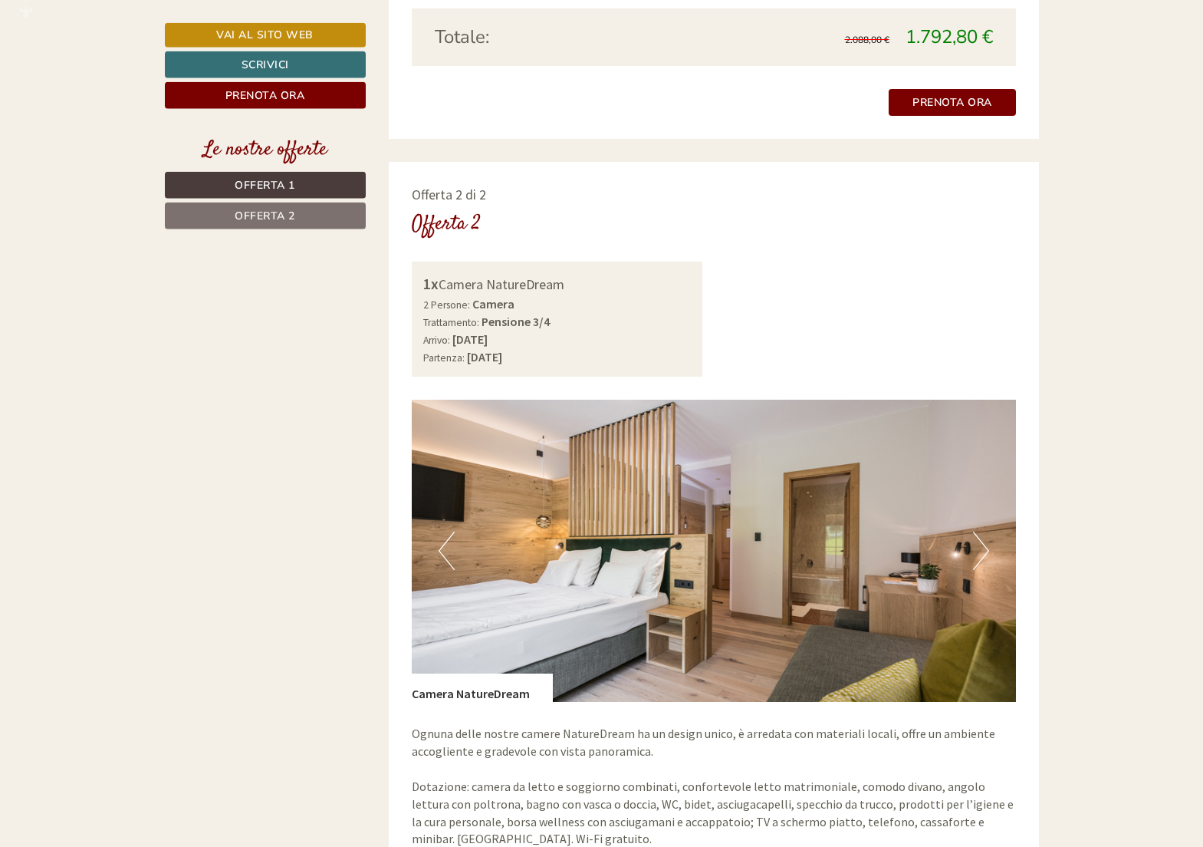
scroll to position [2034, 0]
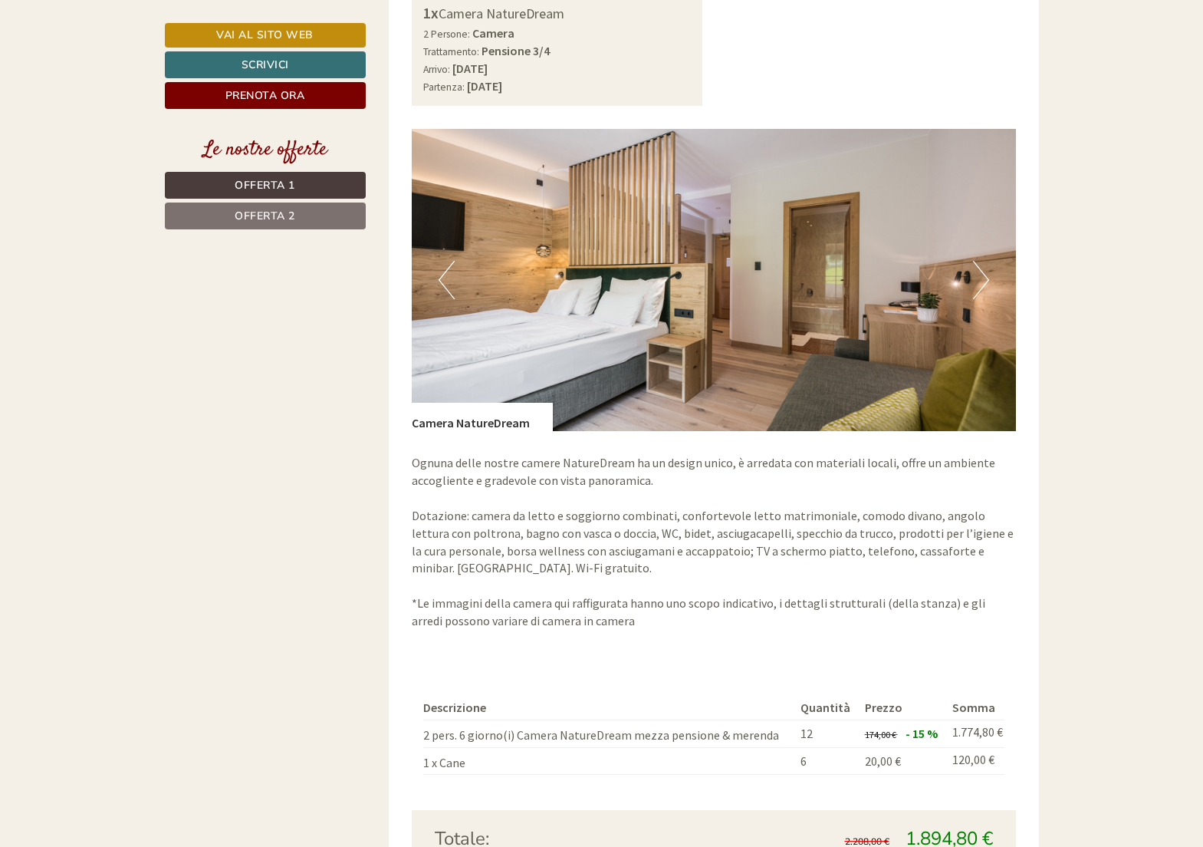
scroll to position [2347, 0]
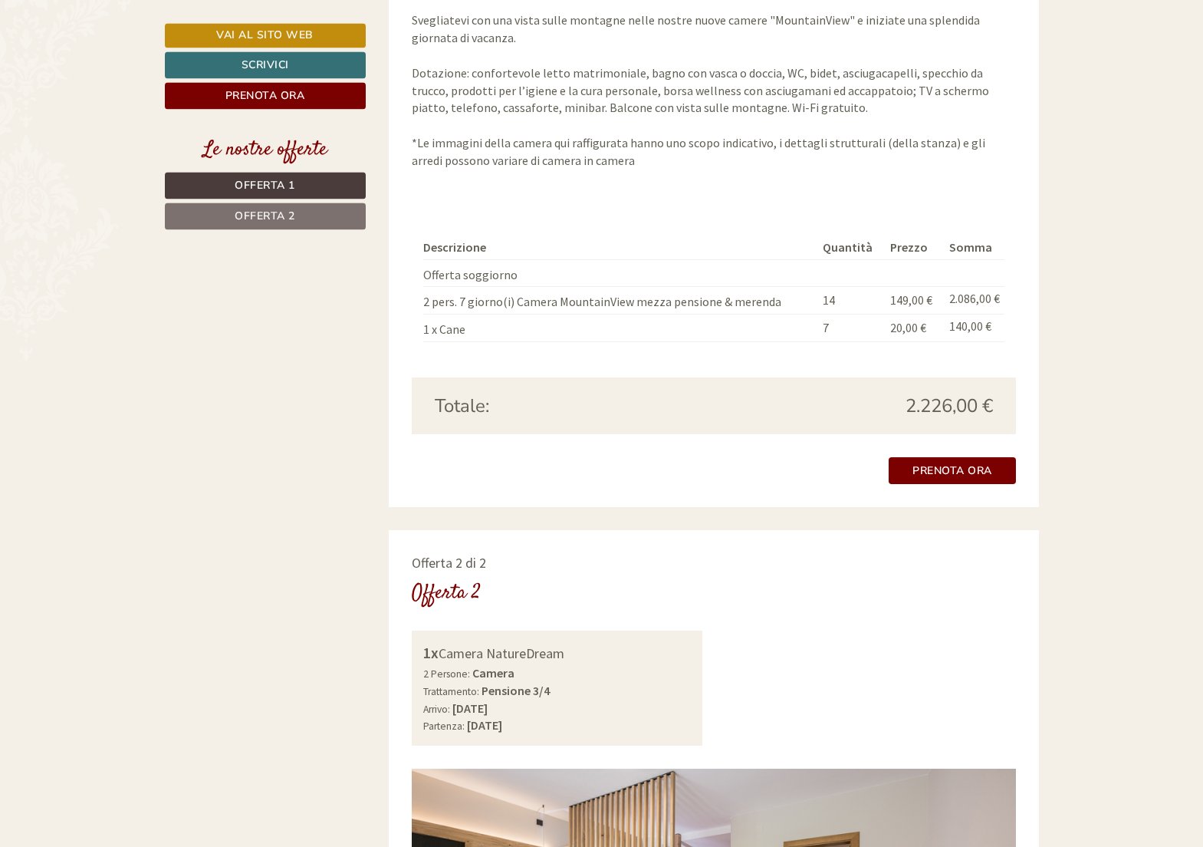
scroll to position [1721, 0]
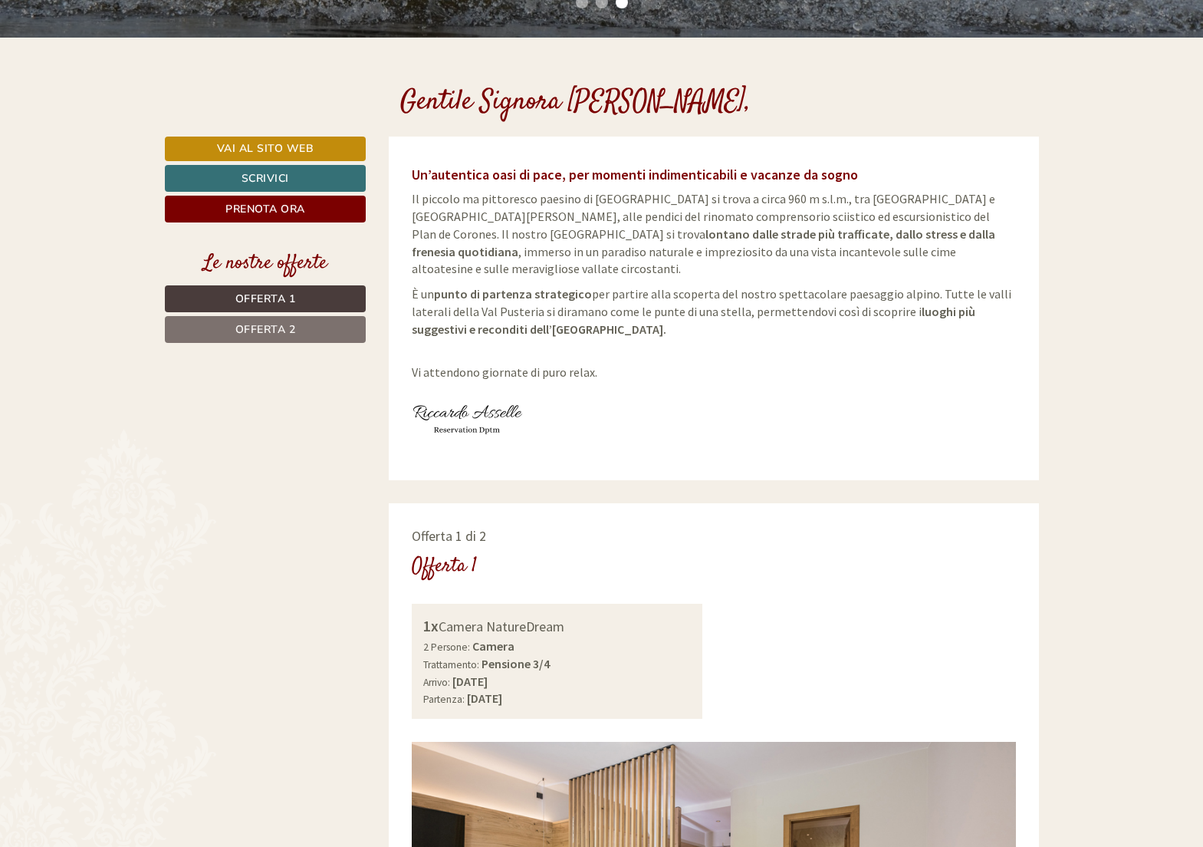
drag, startPoint x: 817, startPoint y: 301, endPoint x: 600, endPoint y: 117, distance: 284.1
click at [817, 300] on span "È un punto di partenza strategico per partire alla scoperta del nostro spettaco…" at bounding box center [712, 311] width 600 height 51
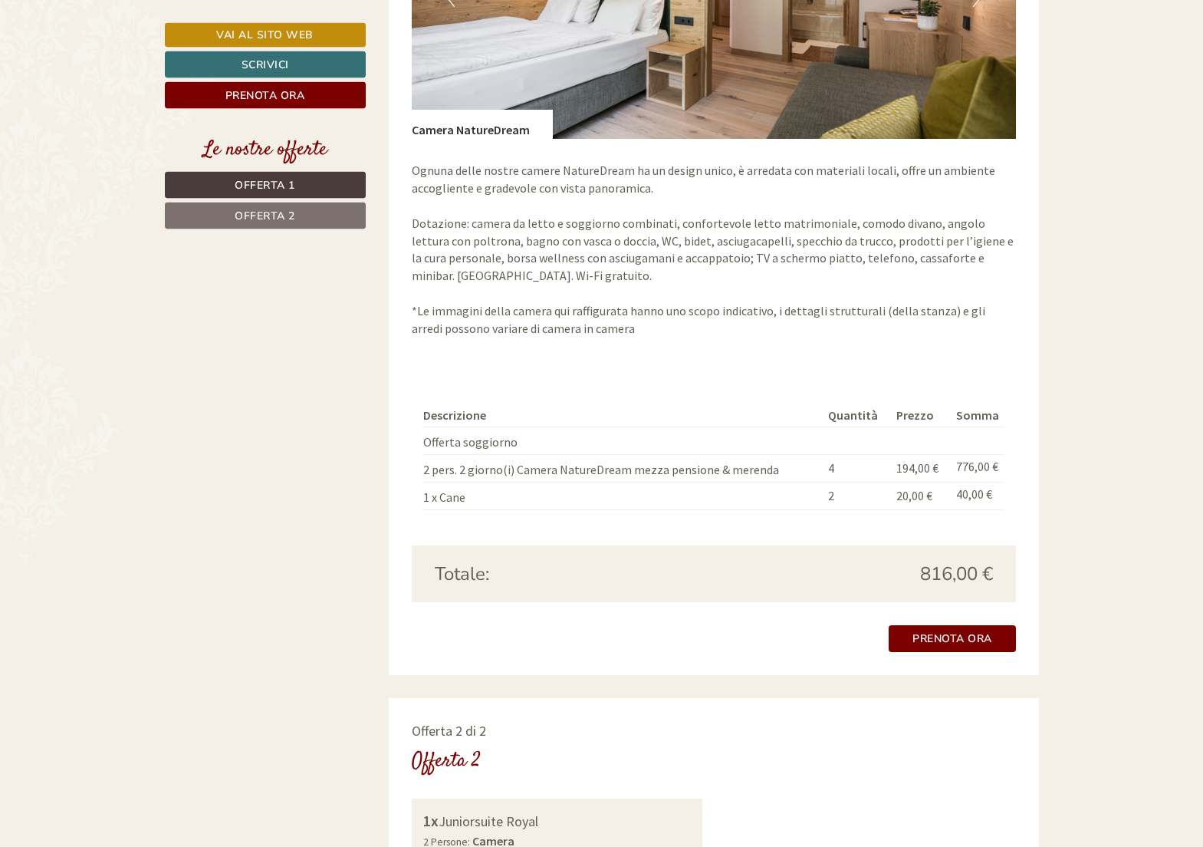
scroll to position [1643, 0]
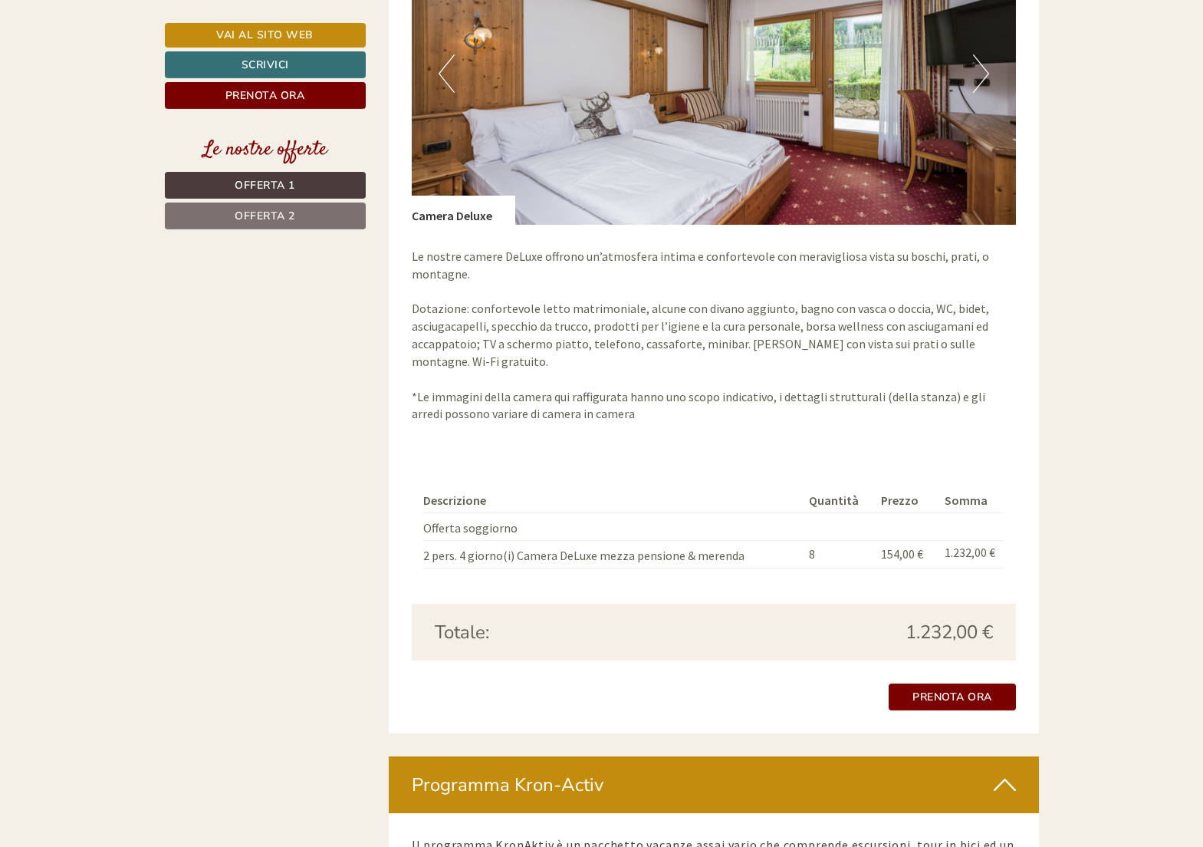
scroll to position [2268, 0]
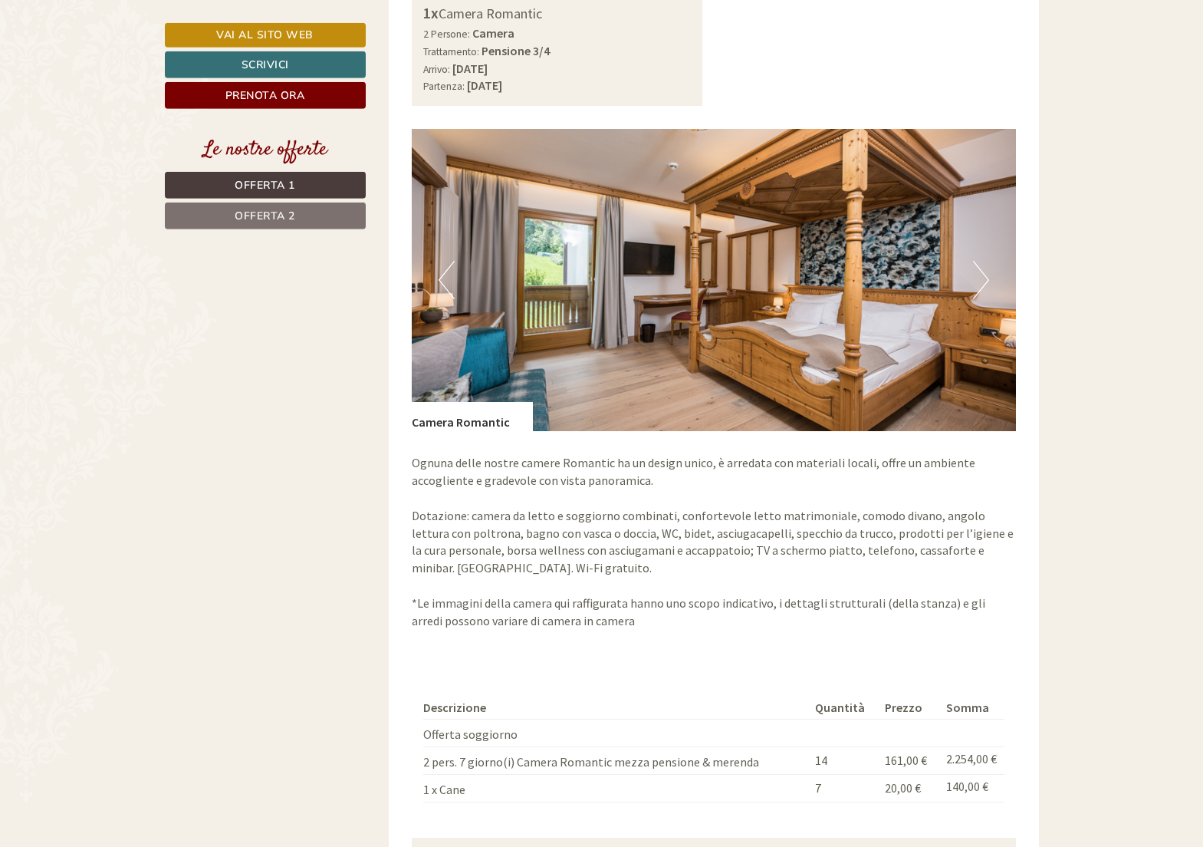
scroll to position [1017, 0]
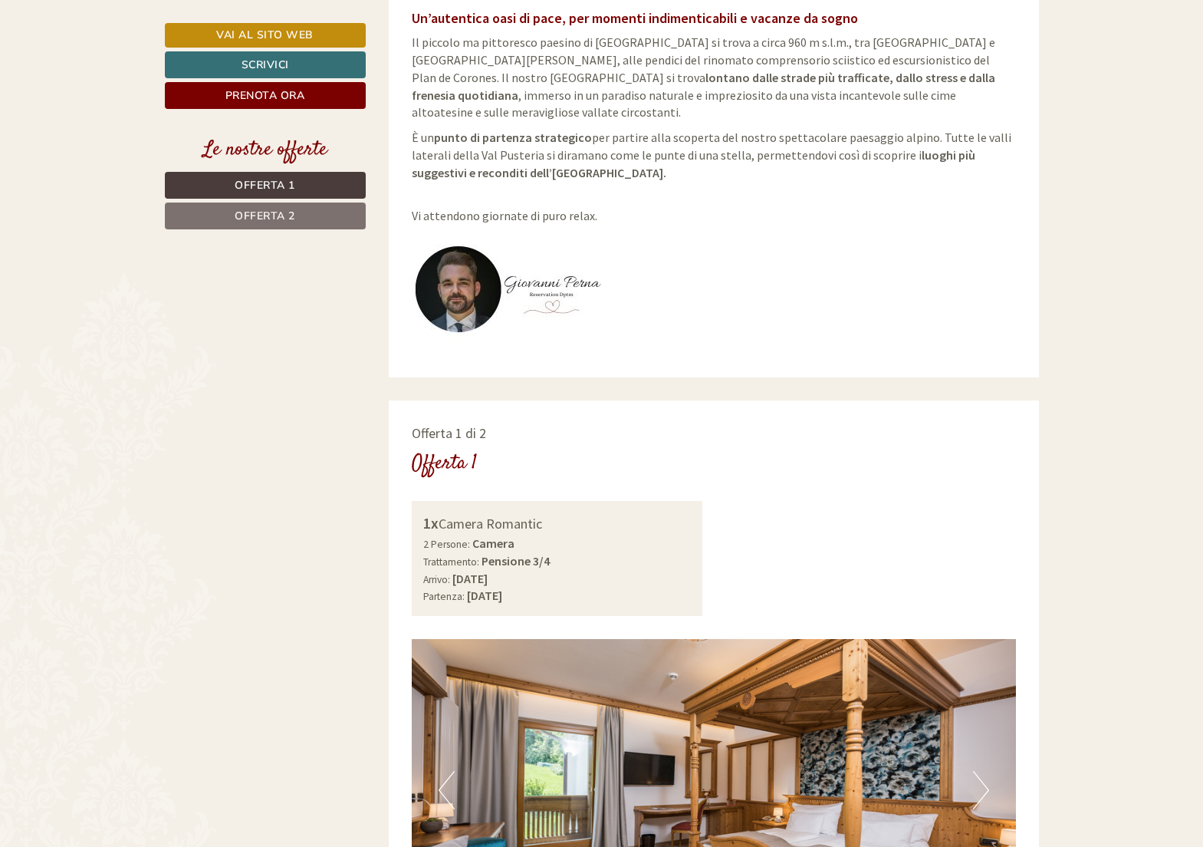
scroll to position [860, 0]
